Goal: Task Accomplishment & Management: Use online tool/utility

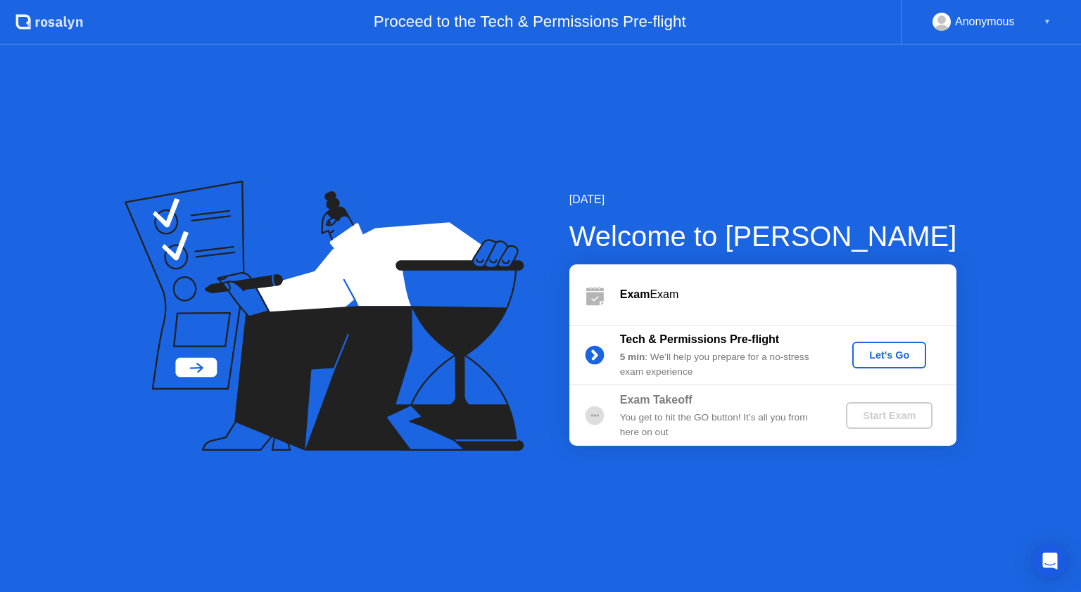
click at [886, 350] on div "Let's Go" at bounding box center [889, 355] width 63 height 11
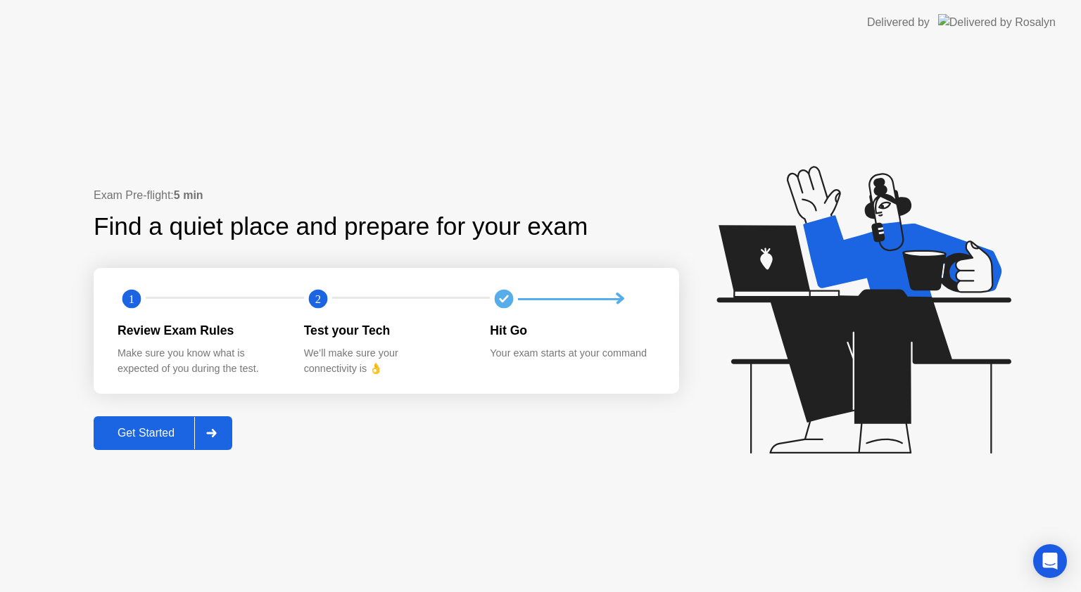
click at [205, 431] on div at bounding box center [211, 433] width 34 height 32
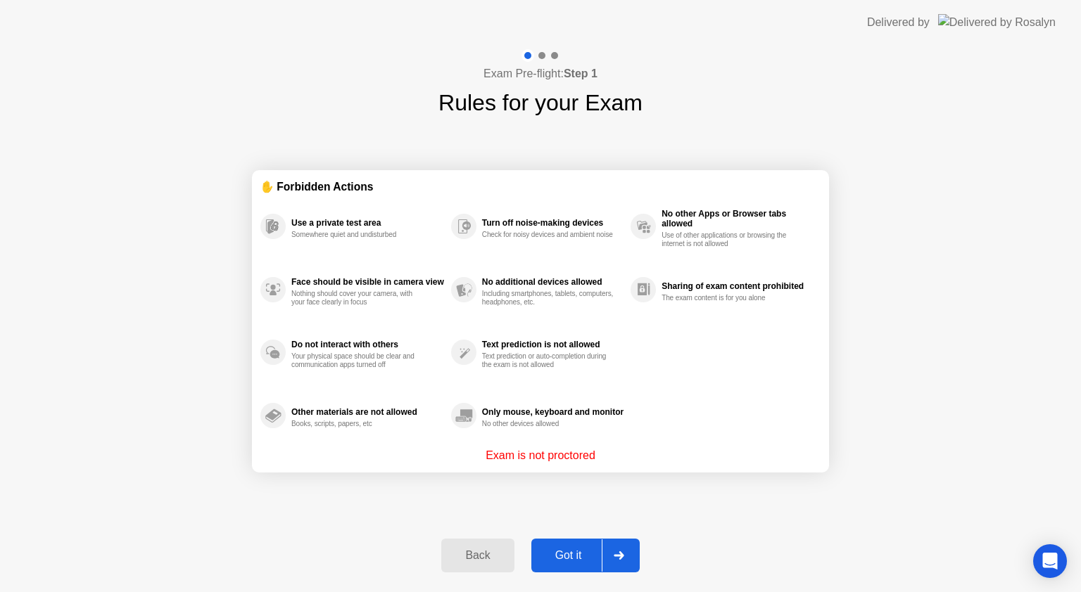
click at [610, 559] on div at bounding box center [619, 556] width 34 height 32
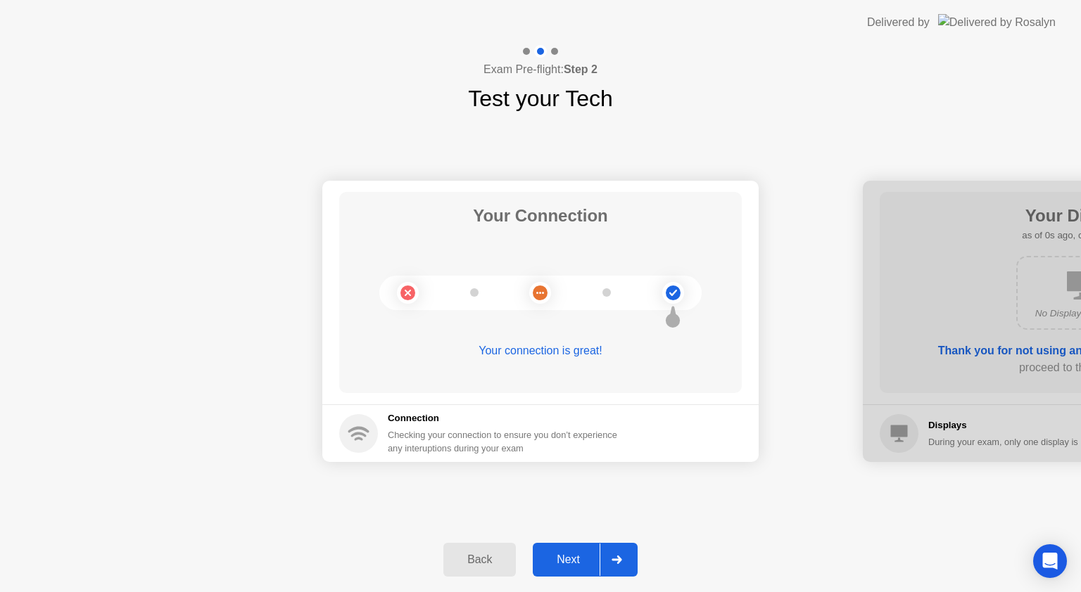
click at [599, 563] on div "Next" at bounding box center [568, 560] width 63 height 13
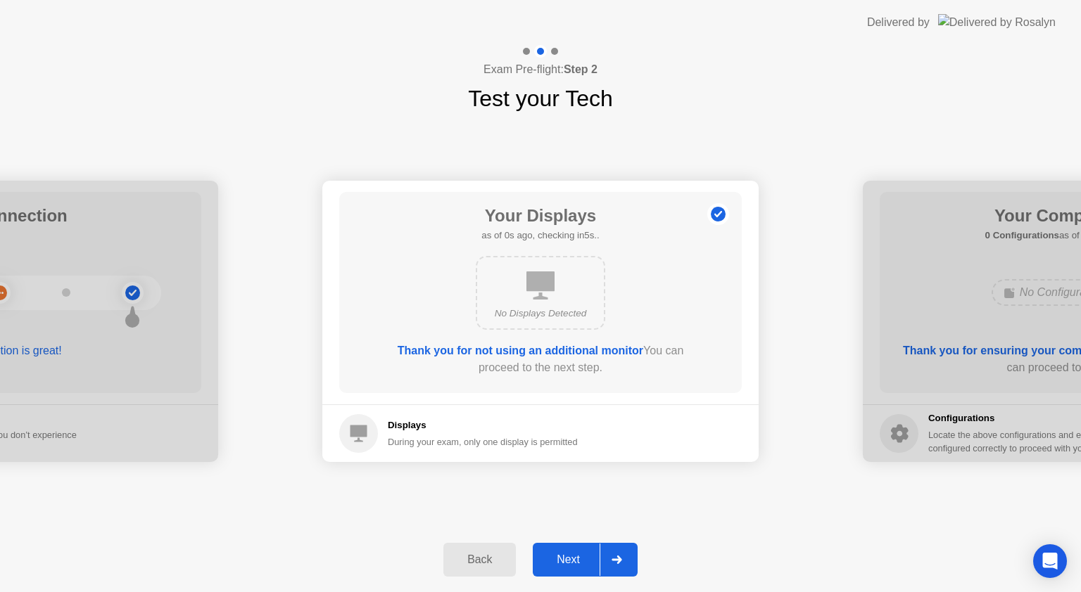
click at [606, 559] on div at bounding box center [616, 560] width 34 height 32
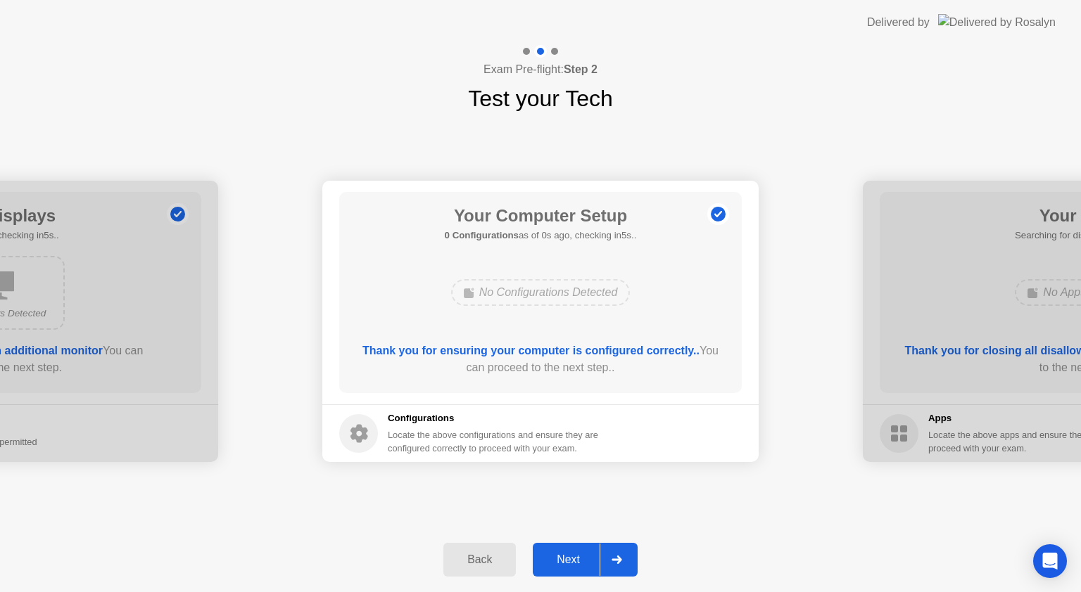
click at [606, 559] on div at bounding box center [616, 560] width 34 height 32
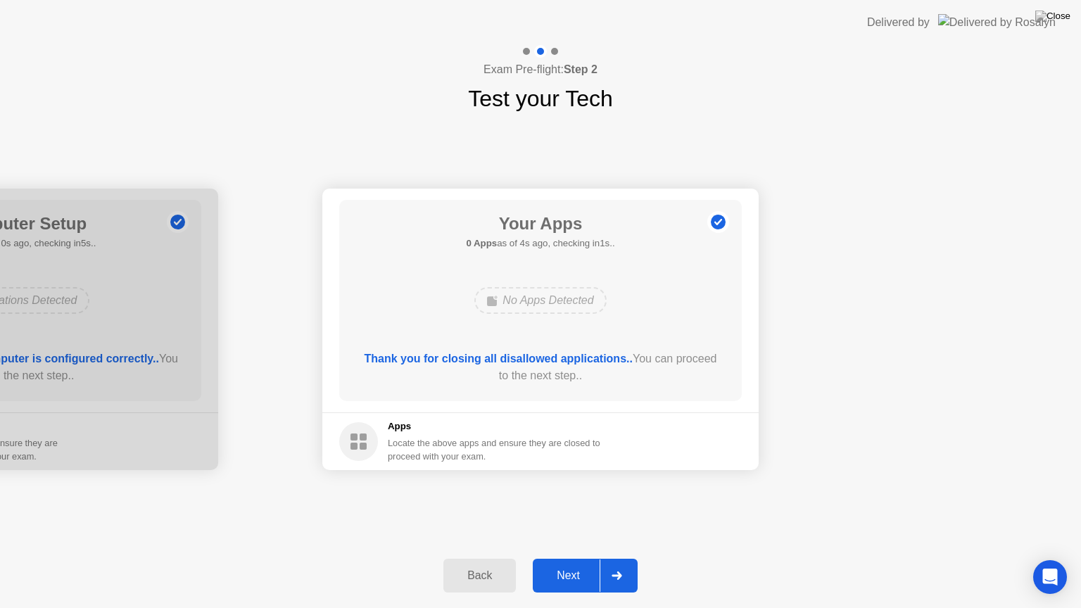
click at [616, 577] on icon at bounding box center [616, 575] width 11 height 8
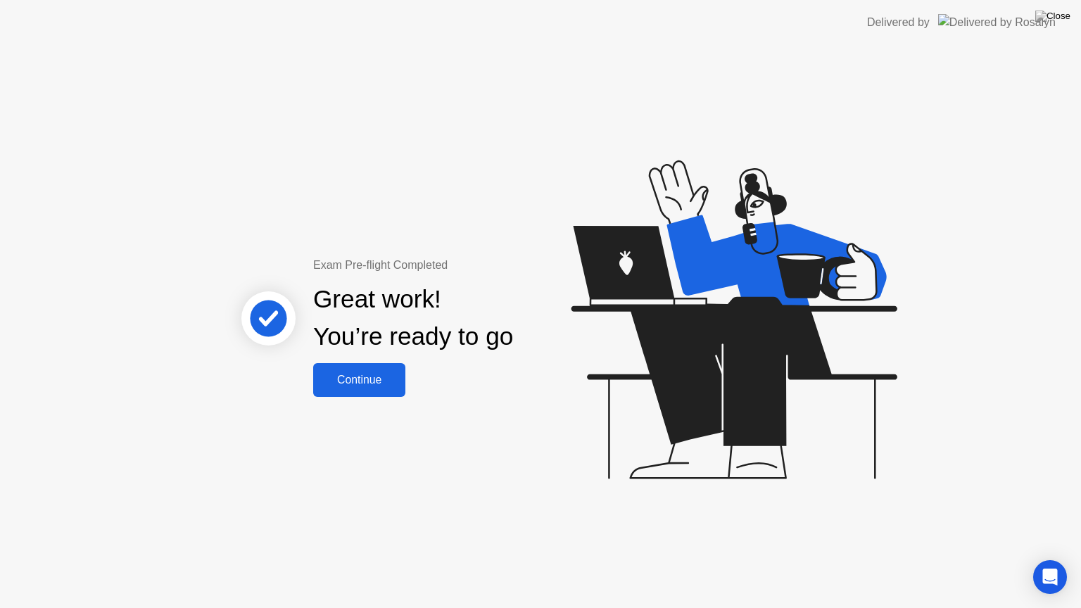
click at [369, 381] on div "Continue" at bounding box center [359, 380] width 84 height 13
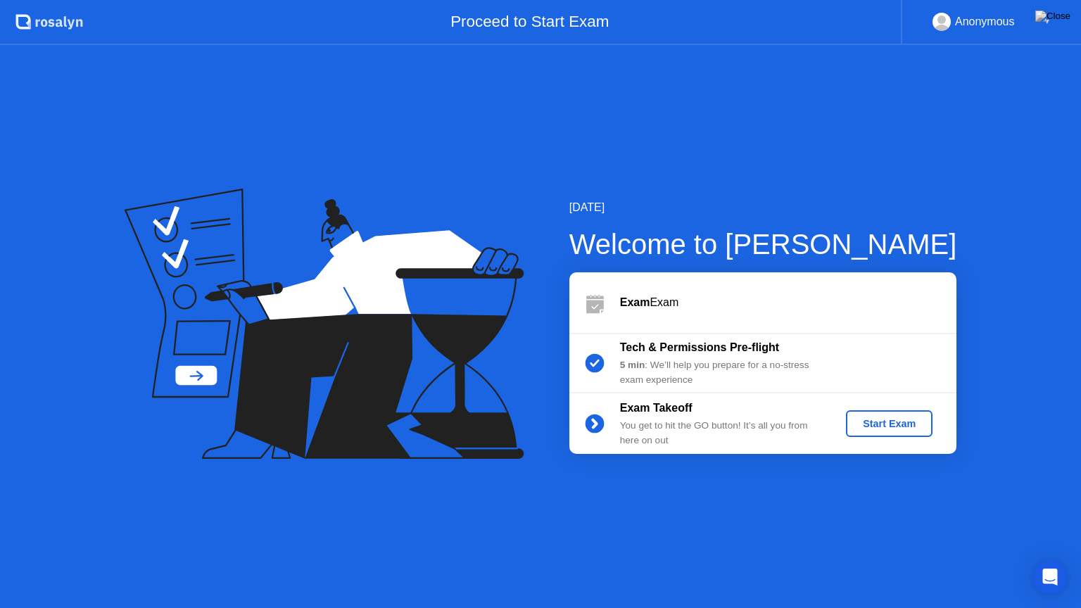
click at [884, 421] on div "Start Exam" at bounding box center [888, 423] width 75 height 11
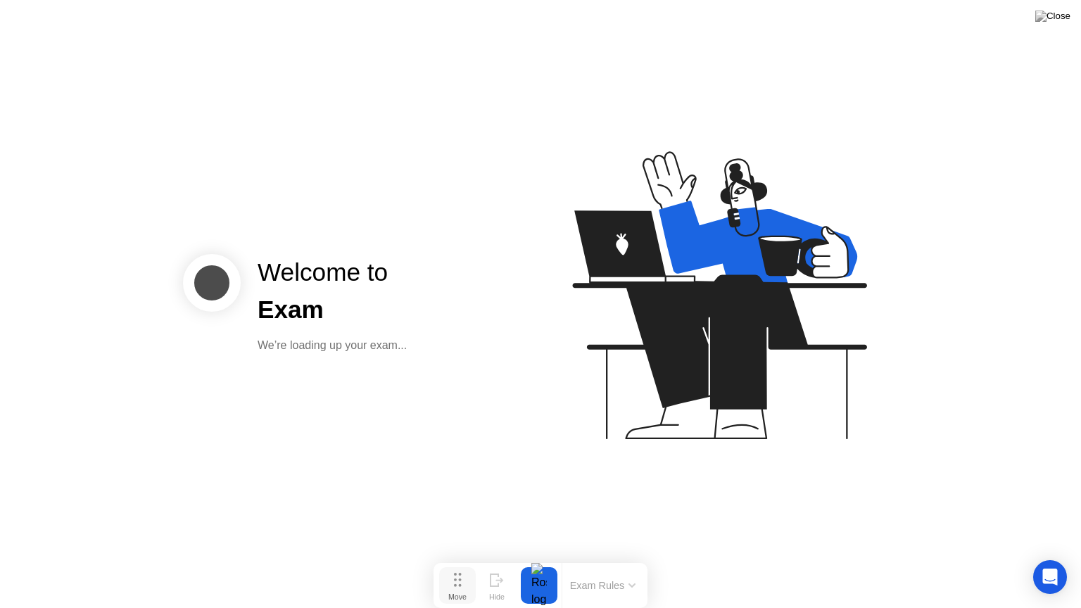
click at [453, 592] on div "Move" at bounding box center [457, 596] width 18 height 8
click at [500, 582] on icon at bounding box center [499, 580] width 8 height 5
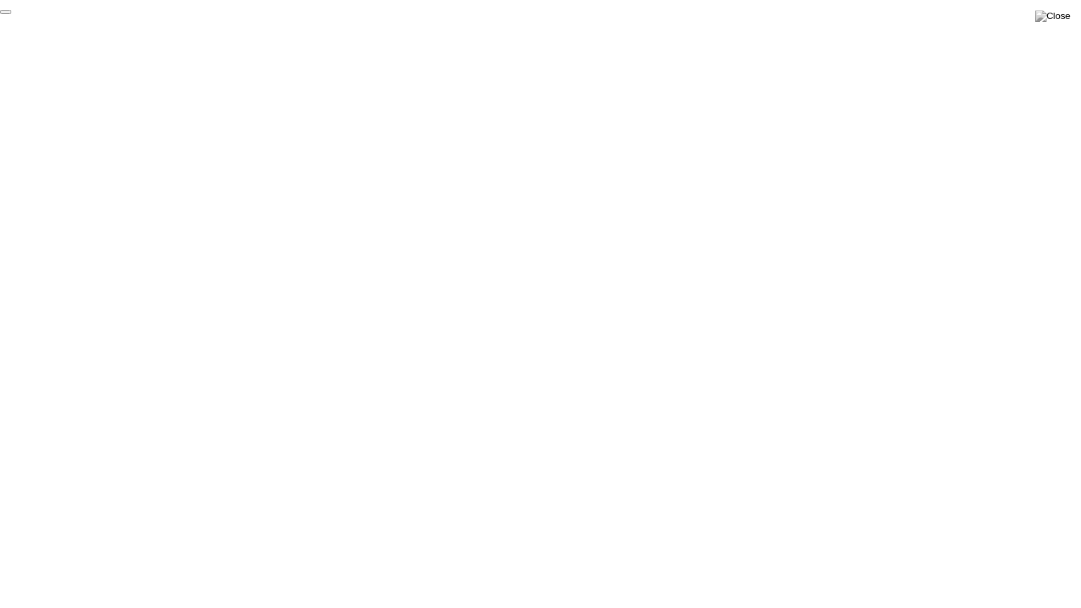
click div "End Proctoring Session"
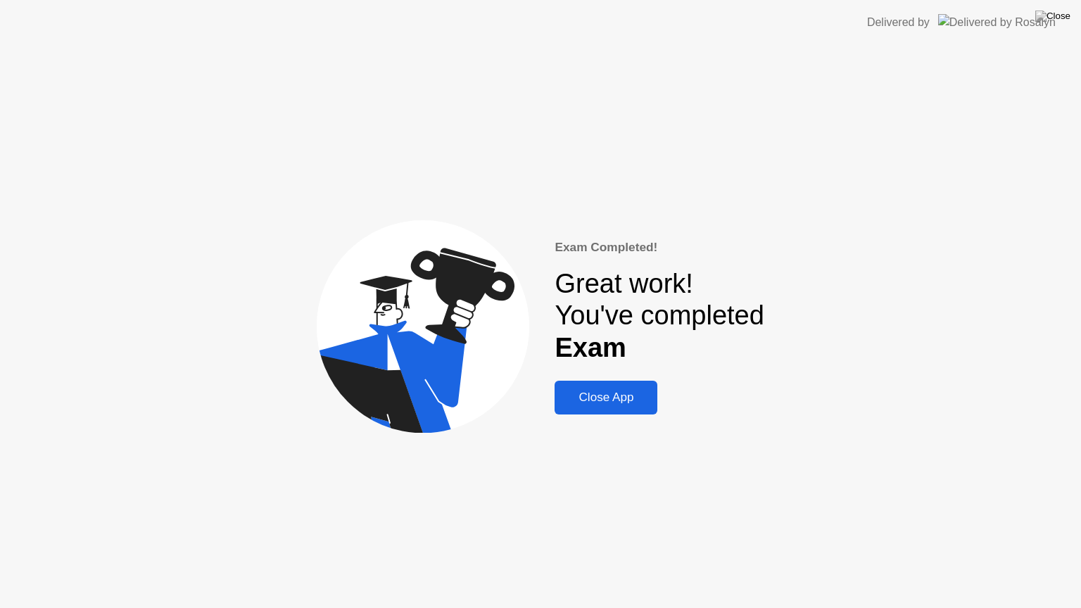
click at [611, 396] on div "Close App" at bounding box center [606, 397] width 94 height 14
